Goal: Use online tool/utility: Utilize a website feature to perform a specific function

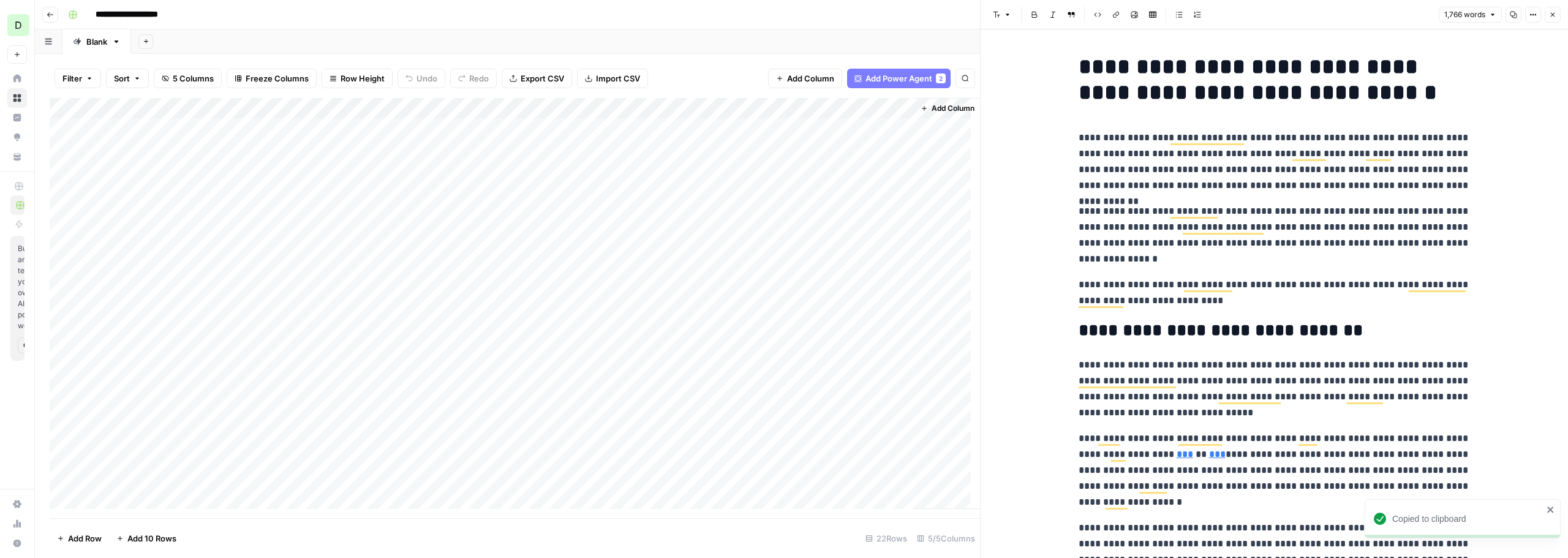
click at [1558, 17] on button "Close" at bounding box center [1553, 14] width 16 height 16
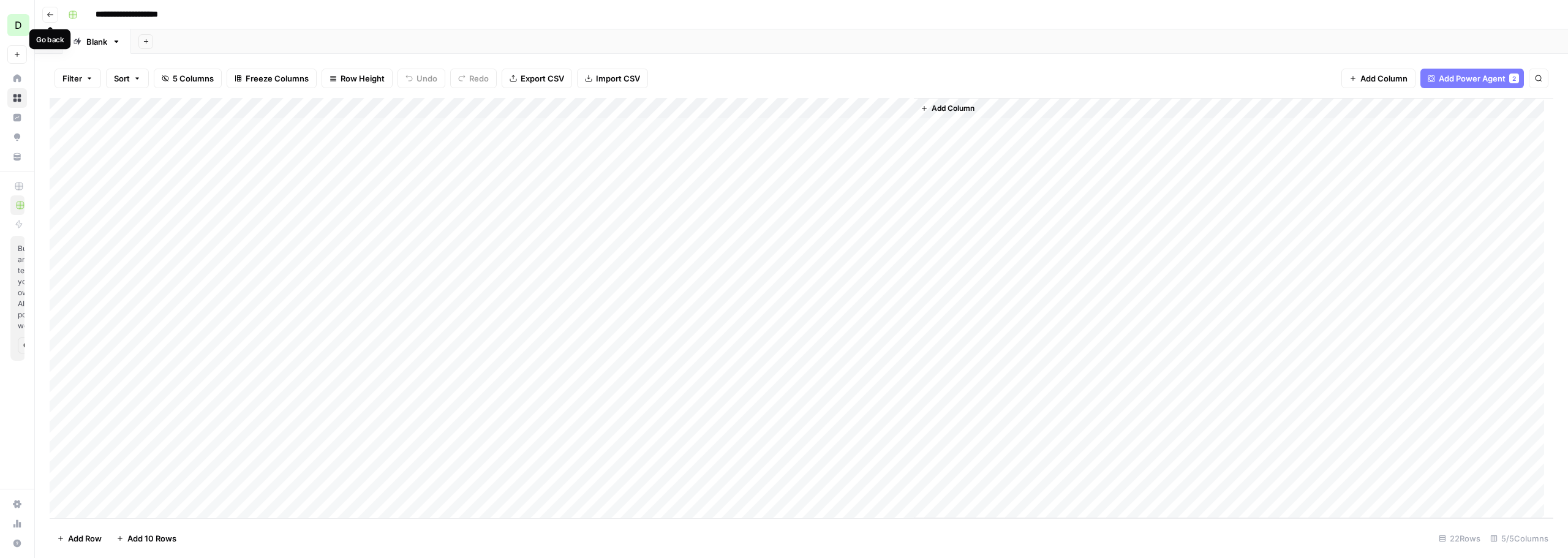
click at [50, 17] on icon "button" at bounding box center [50, 14] width 6 height 5
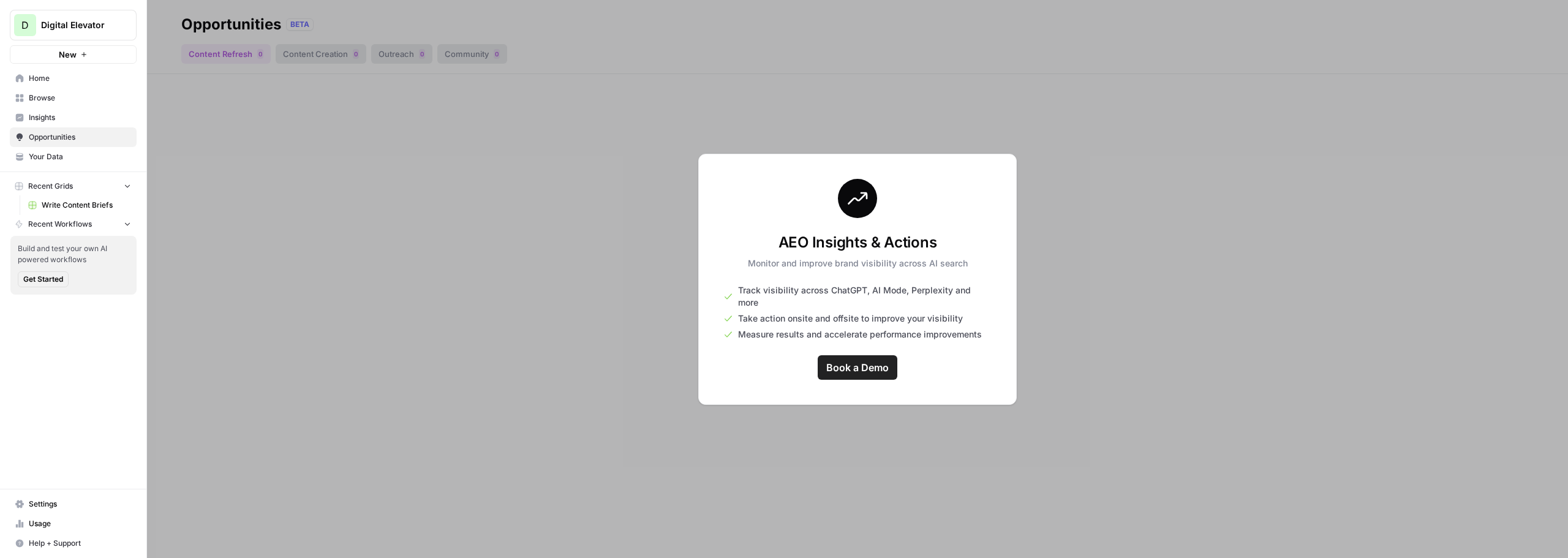
click at [59, 186] on span "Recent Grids" at bounding box center [51, 186] width 44 height 11
drag, startPoint x: 135, startPoint y: 189, endPoint x: 128, endPoint y: 185, distance: 8.1
click at [135, 189] on button "Recent Grids" at bounding box center [73, 185] width 127 height 18
click at [128, 185] on icon "button" at bounding box center [128, 186] width 3 height 5
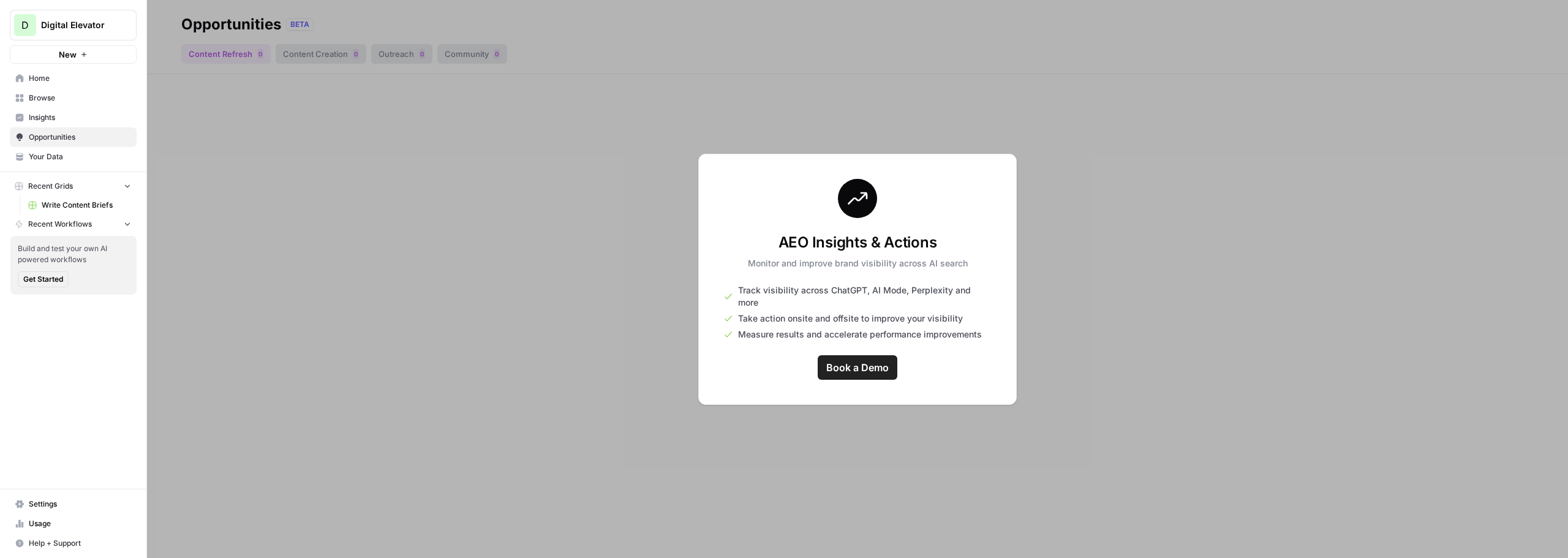
click at [124, 222] on icon "button" at bounding box center [127, 224] width 9 height 9
click at [45, 201] on span "Write Content Briefs" at bounding box center [86, 205] width 90 height 11
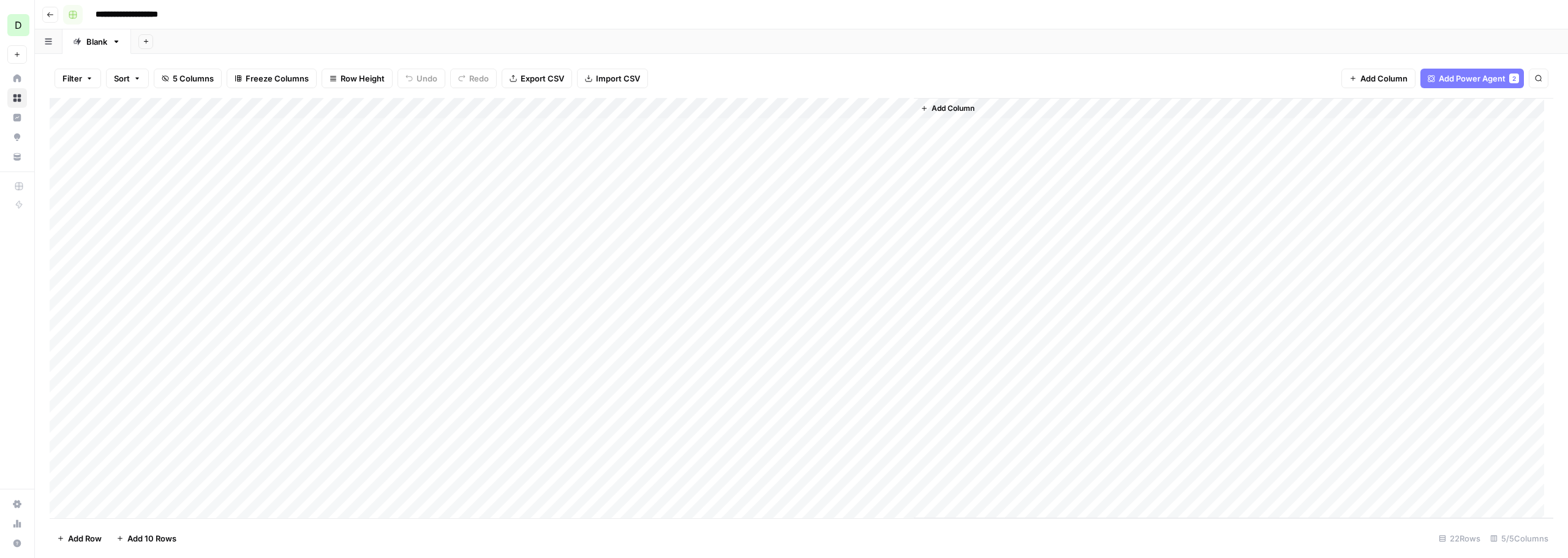
click at [75, 16] on rect "button" at bounding box center [72, 14] width 7 height 7
click at [50, 15] on icon "button" at bounding box center [50, 14] width 7 height 7
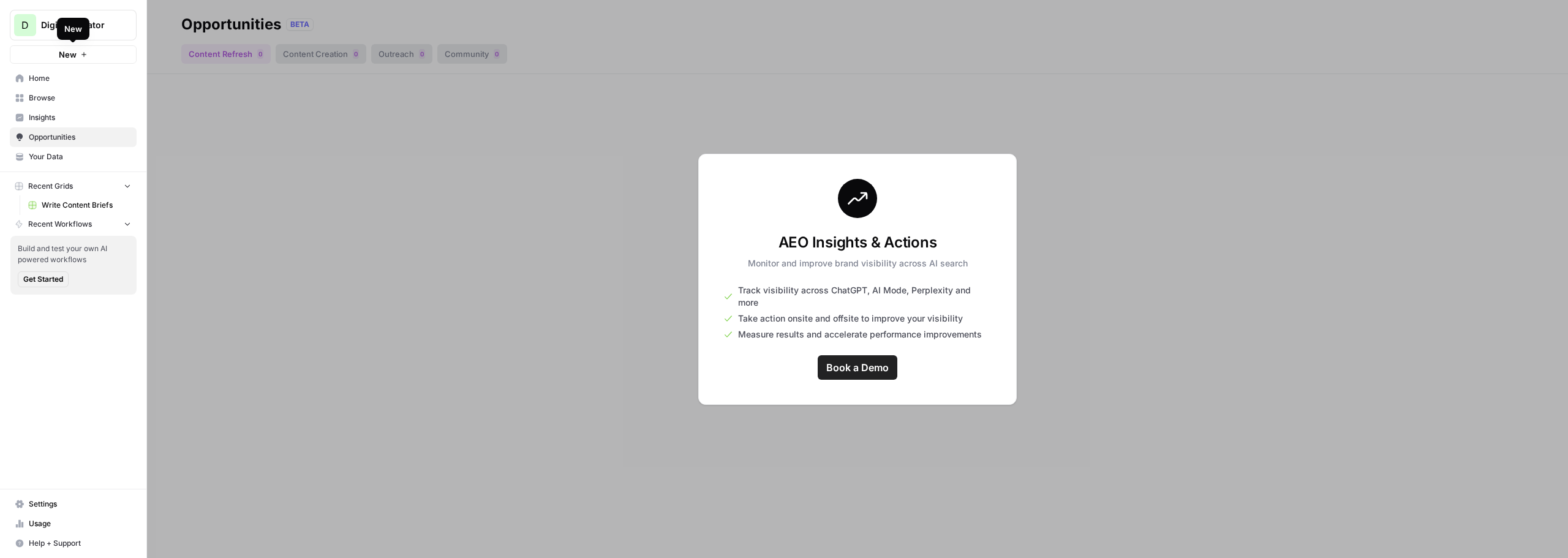
click at [77, 55] on button "New" at bounding box center [73, 54] width 127 height 18
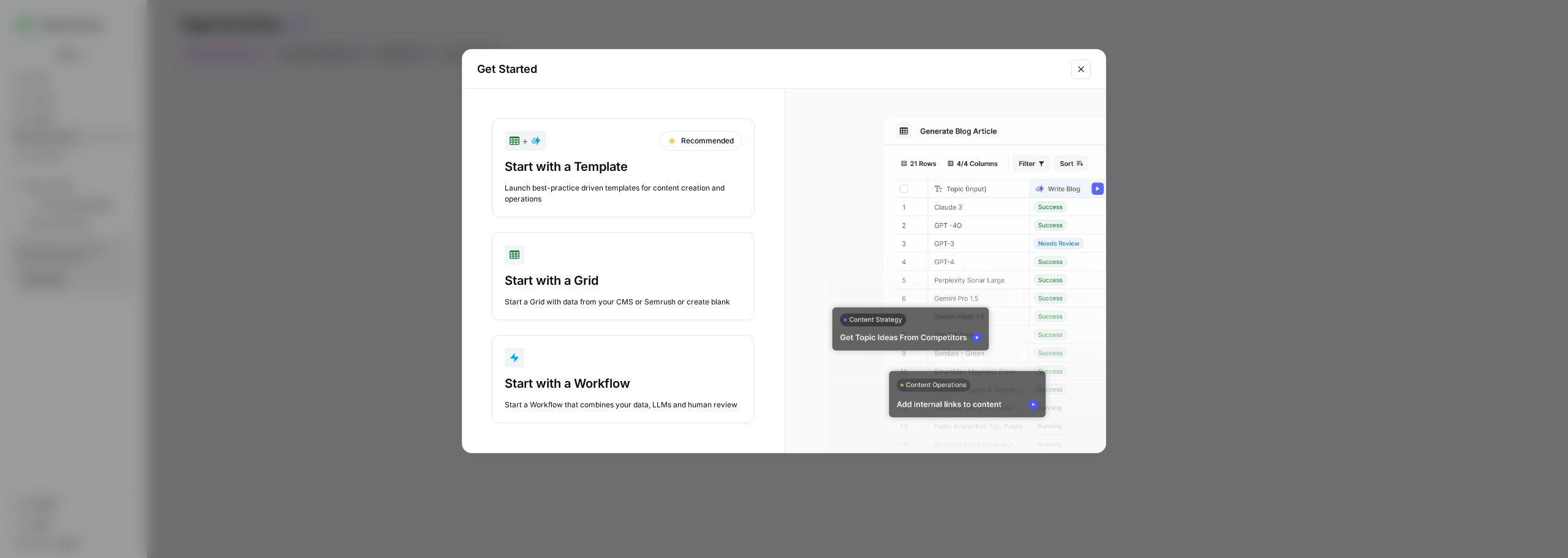
click at [559, 176] on div "Start with a Template Launch best-practice driven templates for content creatio…" at bounding box center [623, 181] width 237 height 47
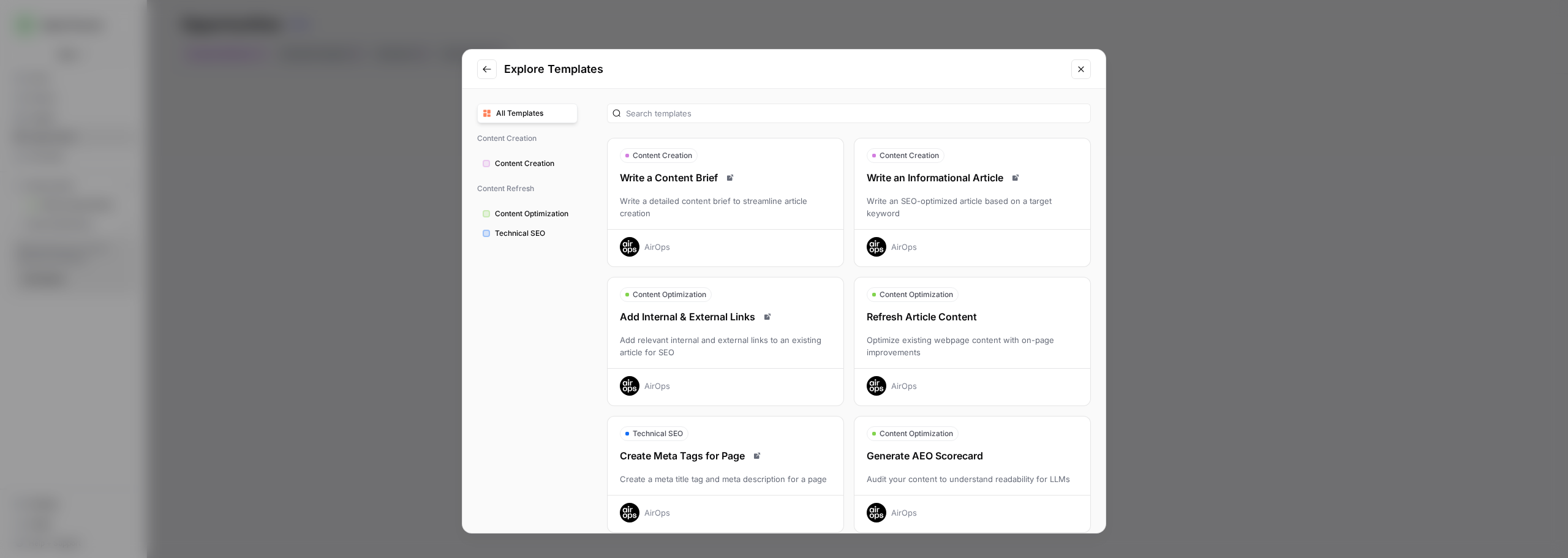
click at [518, 164] on span "Content Creation" at bounding box center [533, 163] width 77 height 11
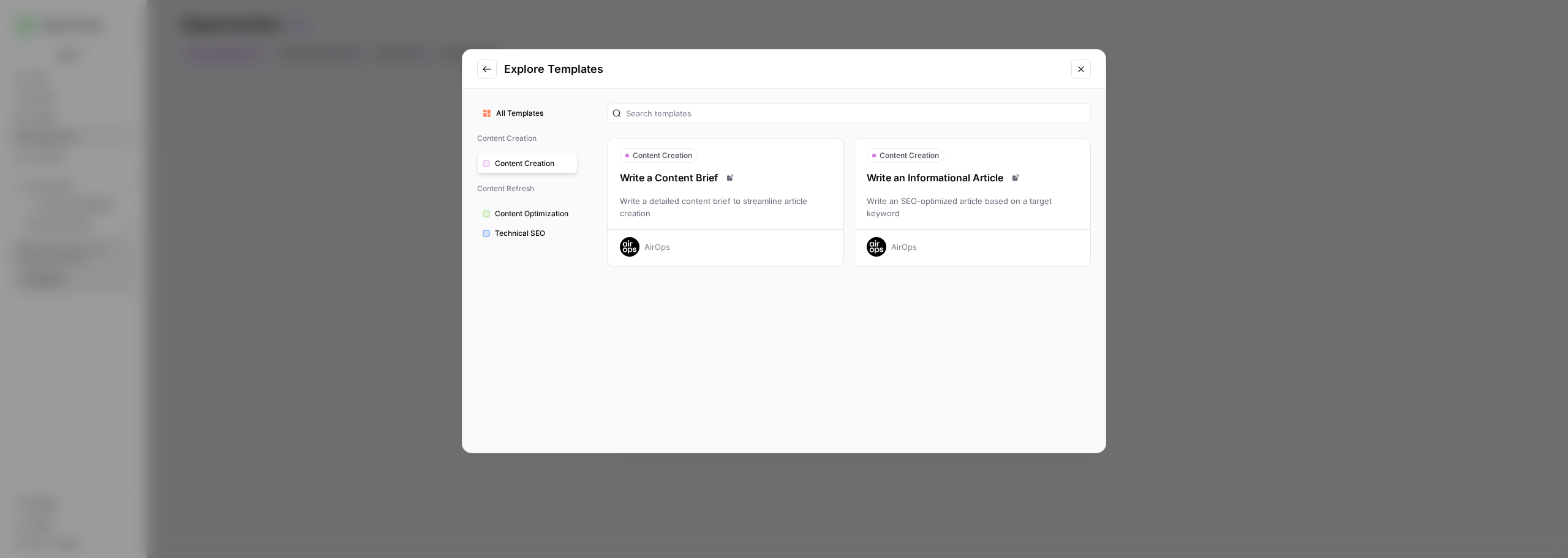
click at [510, 214] on span "Content Optimization" at bounding box center [533, 214] width 77 height 11
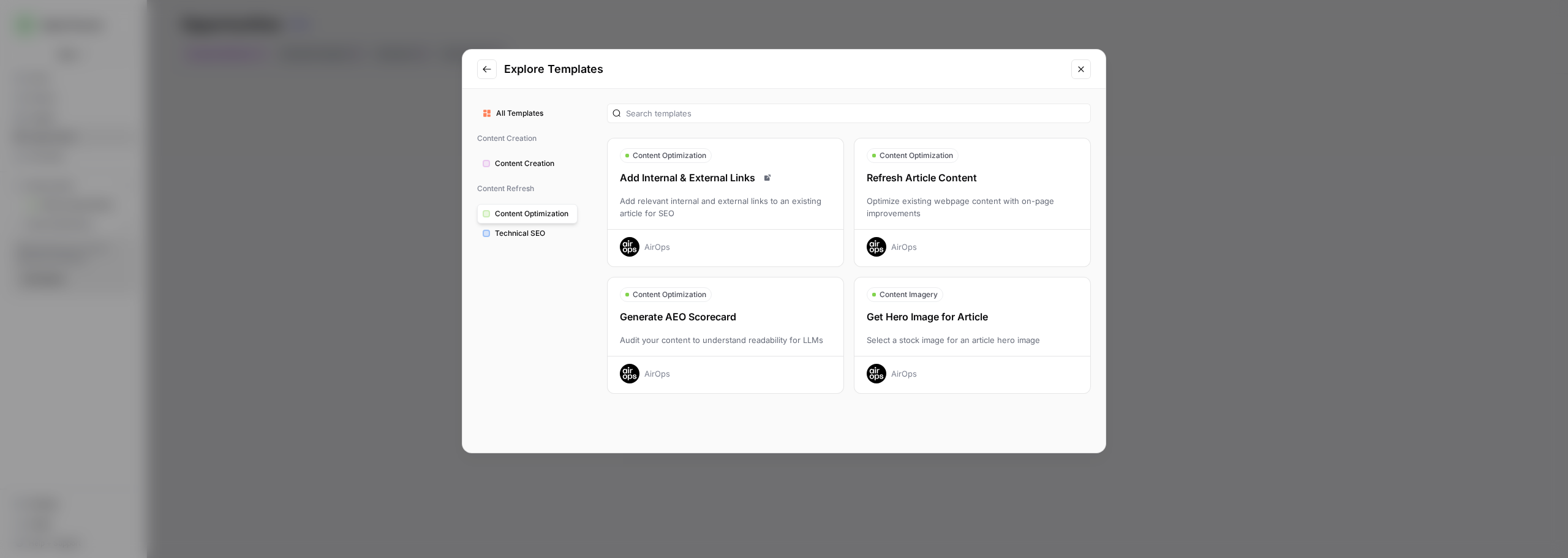
click at [523, 232] on span "Technical SEO" at bounding box center [533, 233] width 77 height 11
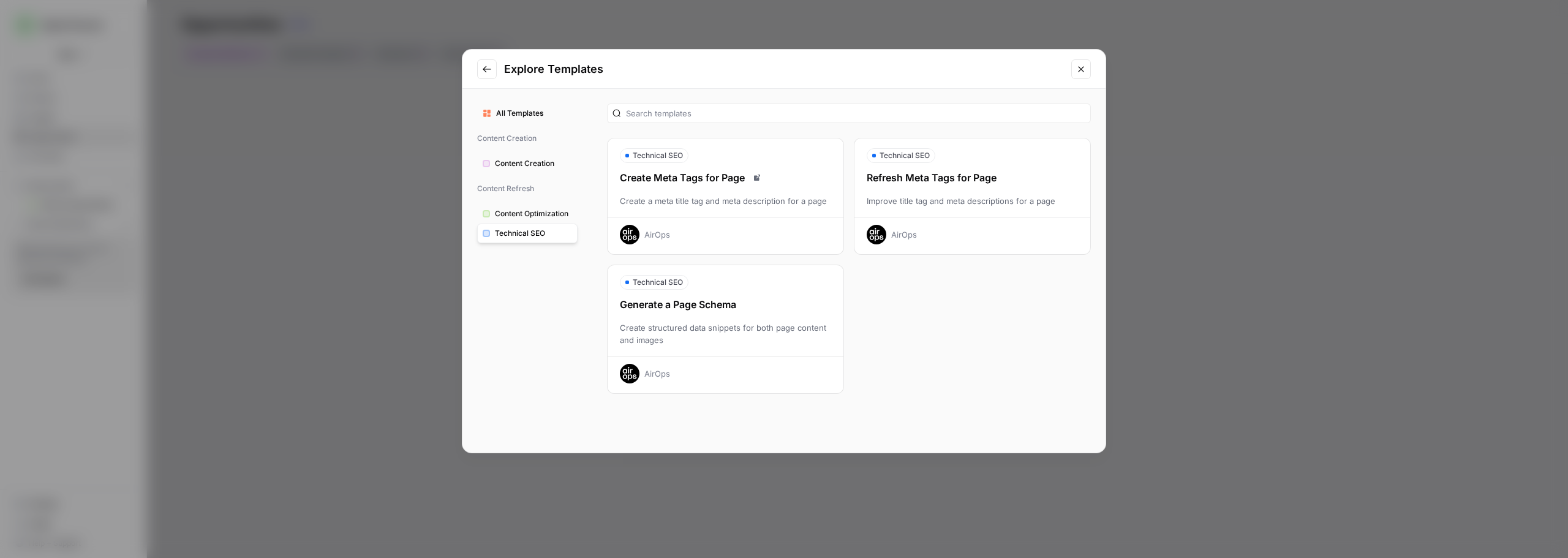
click at [514, 109] on span "All Templates" at bounding box center [535, 113] width 76 height 11
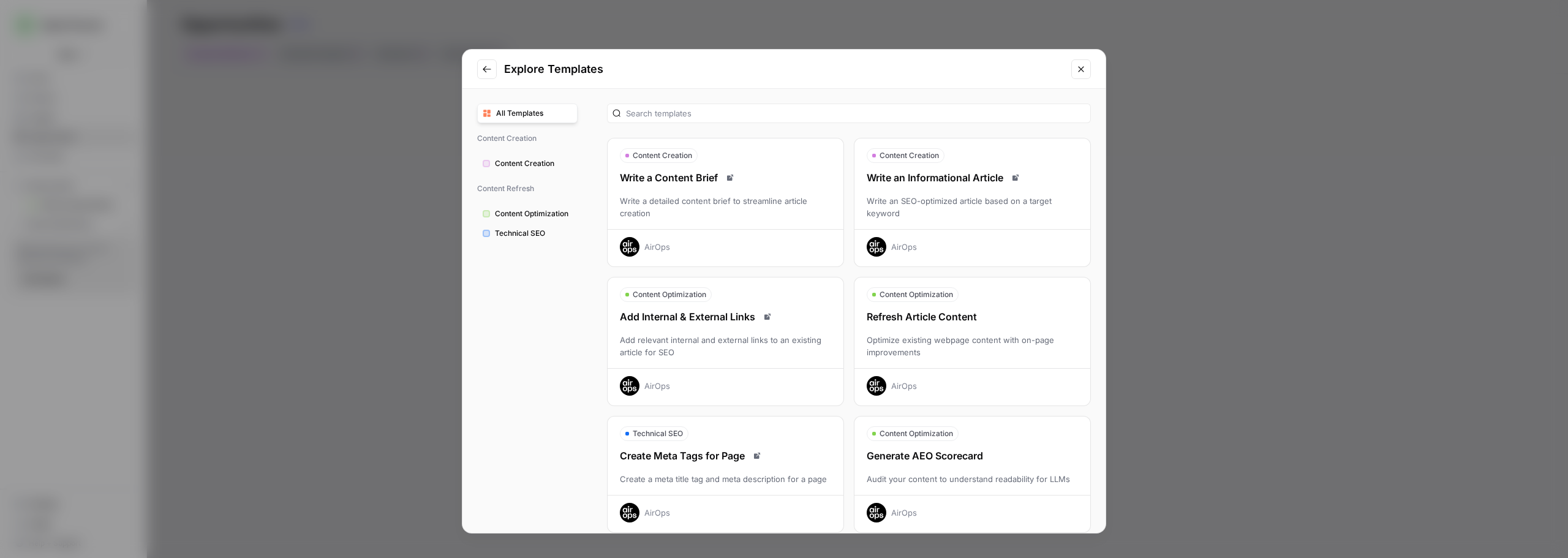
click at [488, 67] on icon "Go to previous step" at bounding box center [487, 69] width 10 height 10
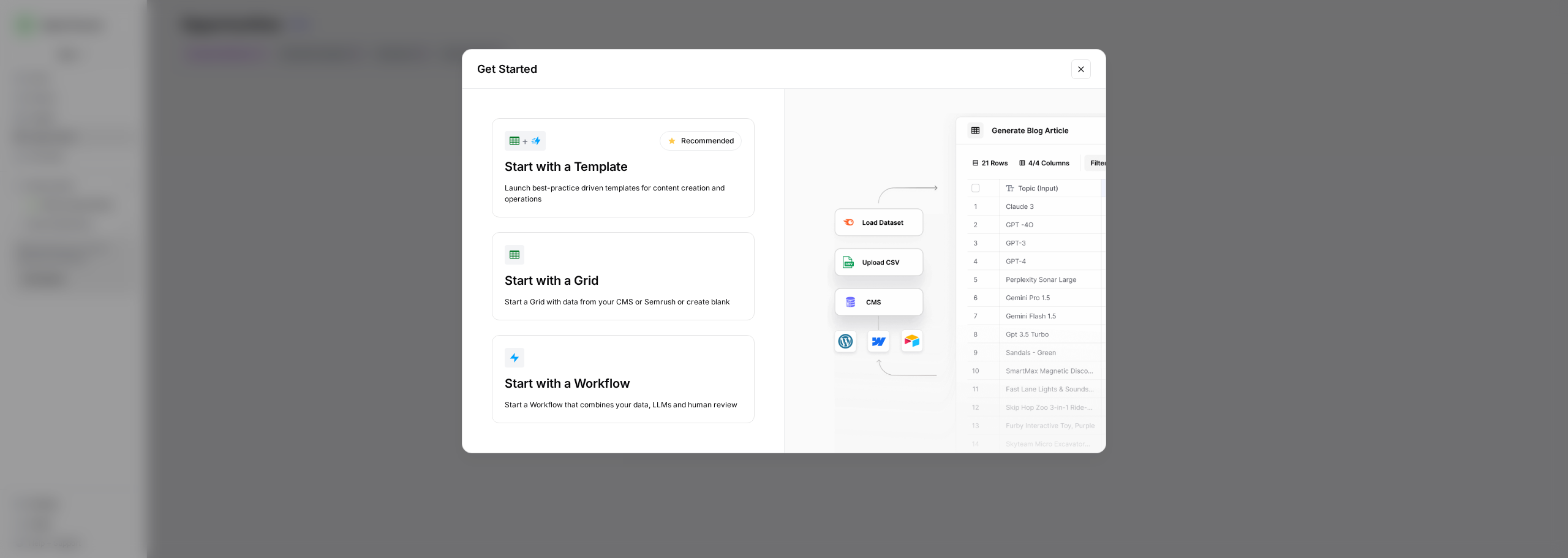
click at [584, 270] on button "Start with a Grid Start a Grid with data from your CMS or Semrush or create bla…" at bounding box center [623, 276] width 263 height 88
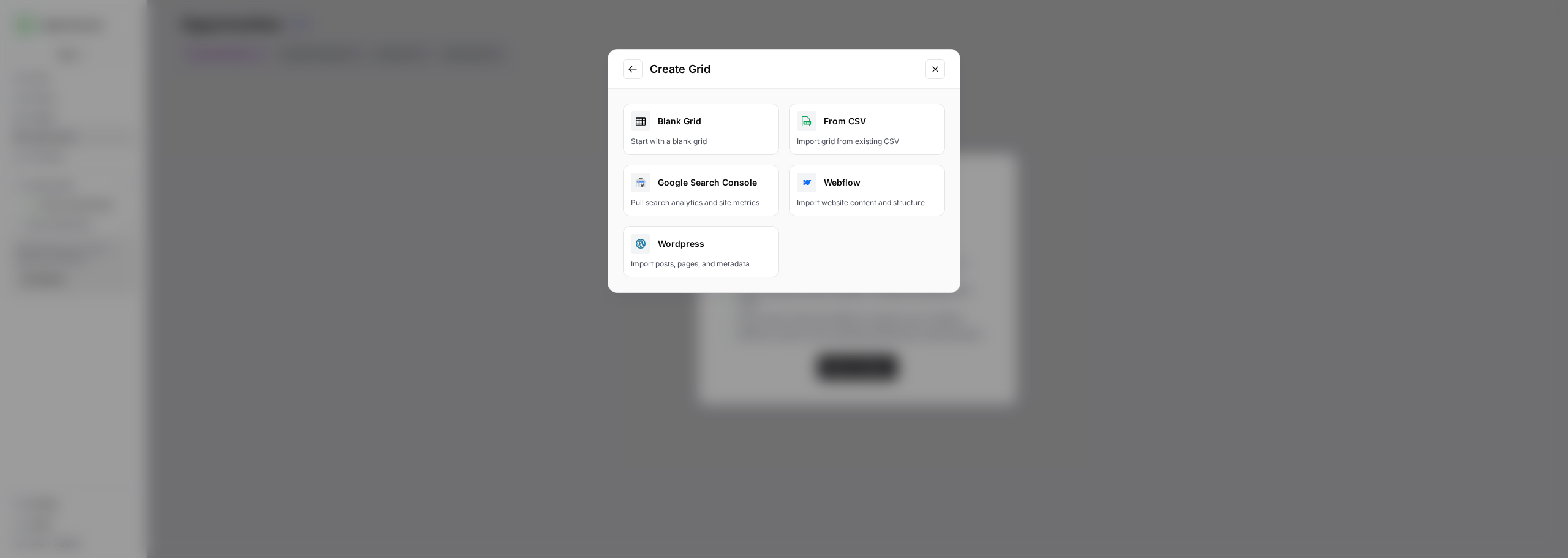
click at [630, 67] on icon "Go to previous step" at bounding box center [633, 69] width 10 height 10
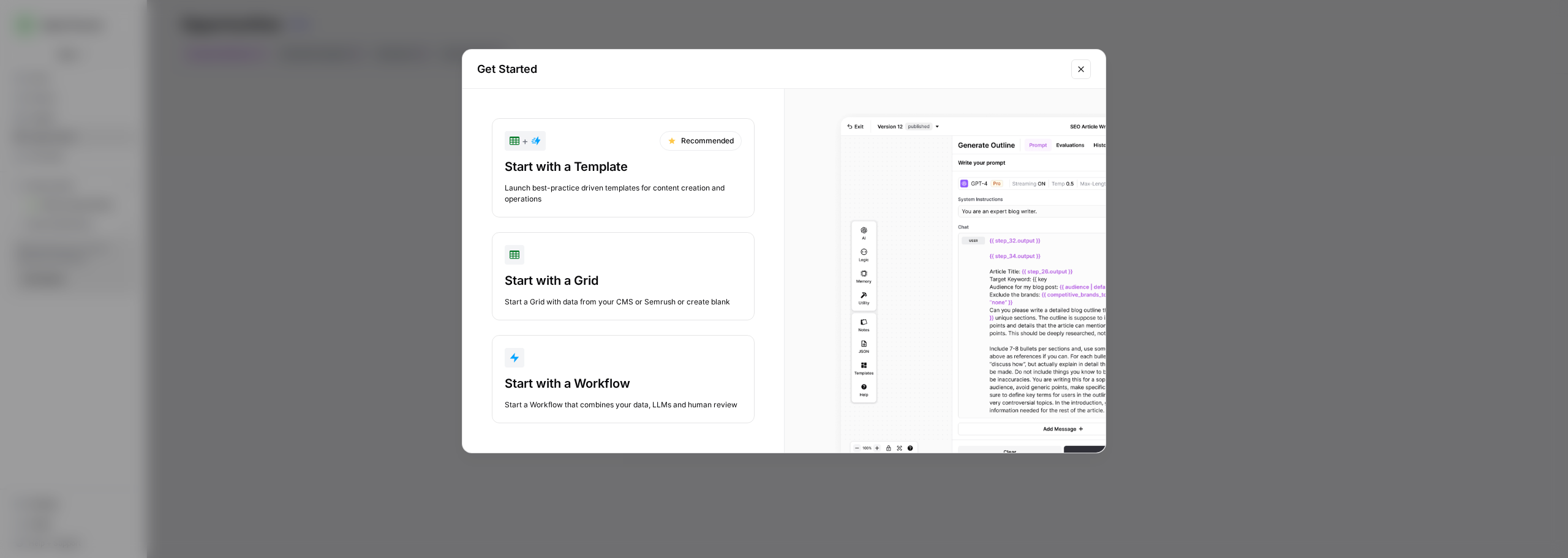
click at [638, 384] on div "Start with a Workflow" at bounding box center [623, 384] width 237 height 17
